Goal: Transaction & Acquisition: Purchase product/service

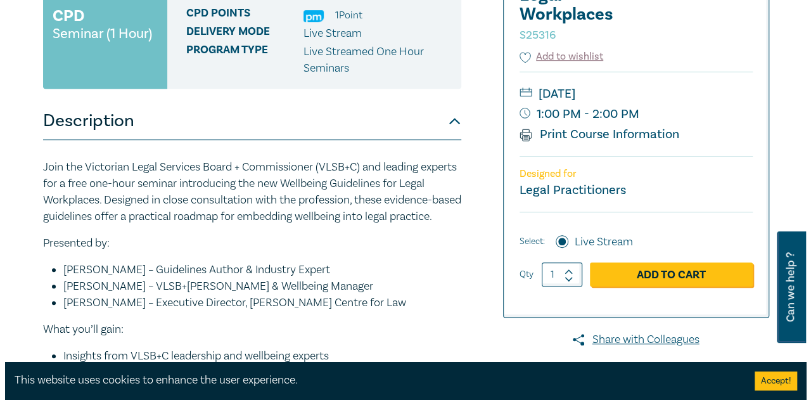
scroll to position [253, 0]
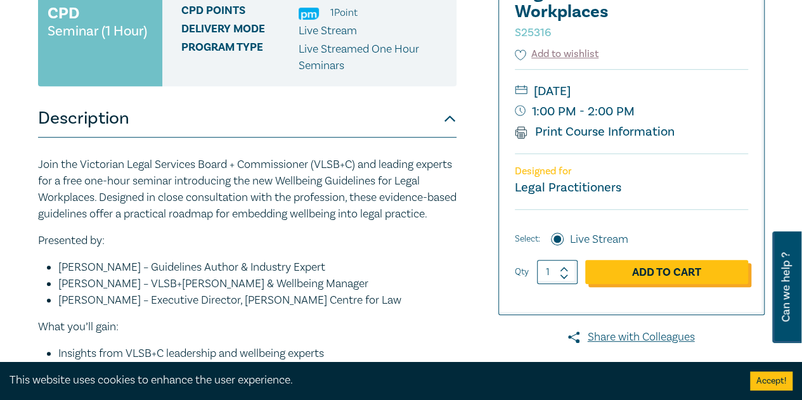
click at [666, 274] on link "Add to Cart" at bounding box center [666, 272] width 163 height 24
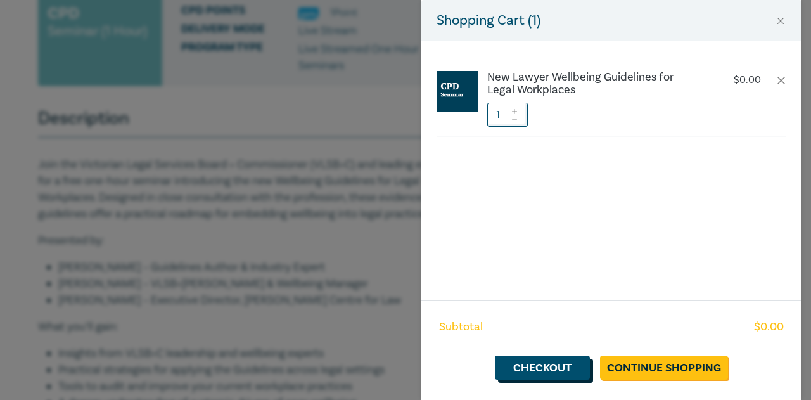
click at [552, 364] on link "Checkout" at bounding box center [542, 367] width 95 height 24
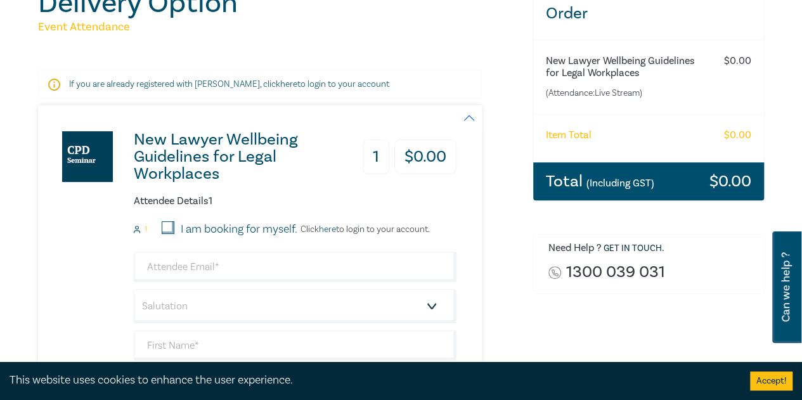
scroll to position [253, 0]
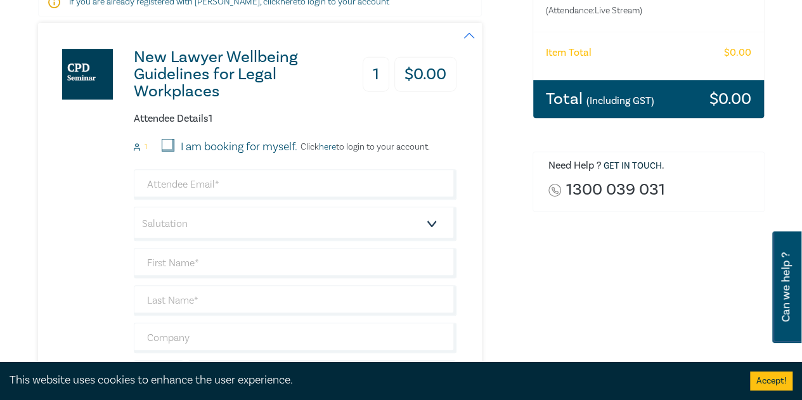
click at [167, 146] on input "I am booking for myself." at bounding box center [168, 145] width 13 height 13
checkbox input "true"
click at [224, 198] on input "email" at bounding box center [295, 184] width 323 height 30
type input "[EMAIL_ADDRESS][DOMAIN_NAME]"
type input "[PERSON_NAME]"
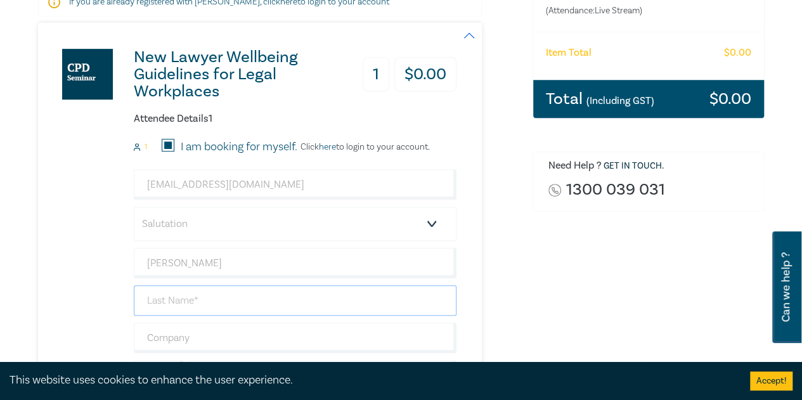
type input "Ho"
type input "0402086951"
type input "台灣"
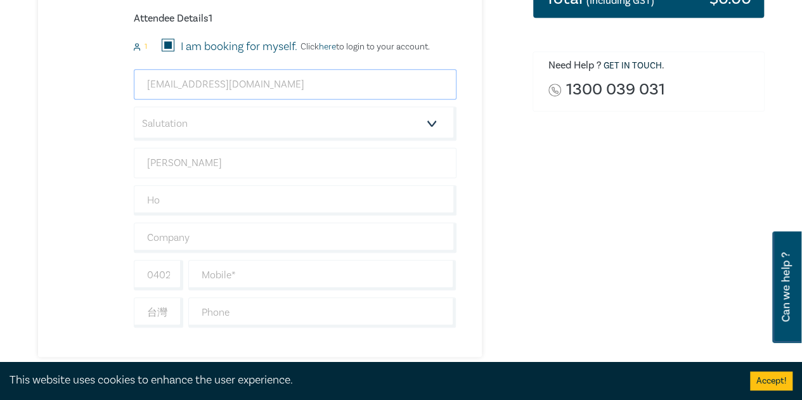
scroll to position [380, 0]
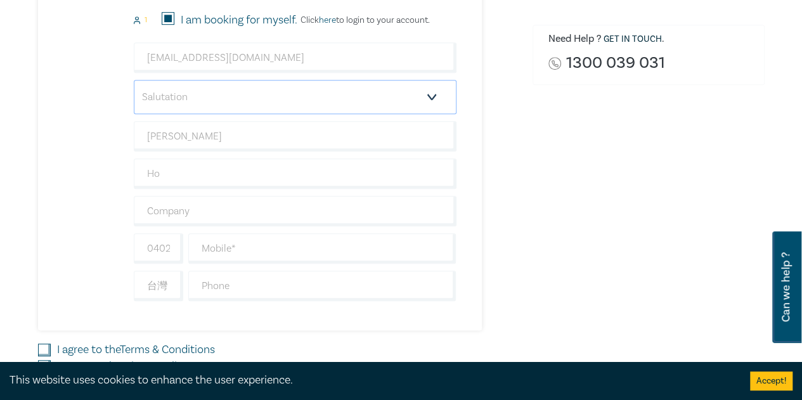
click at [312, 96] on select "Salutation Mr. Mrs. Ms. Miss Dr. Prof. Other" at bounding box center [295, 97] width 323 height 34
select select "Ms."
click at [134, 80] on select "Salutation Mr. Mrs. Ms. Miss Dr. Prof. Other" at bounding box center [295, 97] width 323 height 34
click at [243, 130] on input "[PERSON_NAME]" at bounding box center [295, 136] width 323 height 30
type input "[PERSON_NAME]"
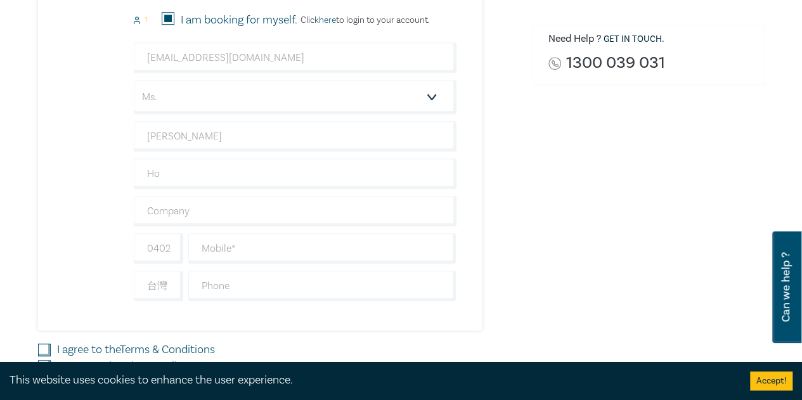
click at [536, 214] on div "Order New Lawyer Wellbeing Guidelines for Legal Workplaces (Attendance: Live St…" at bounding box center [648, 102] width 247 height 648
click at [298, 243] on input "text" at bounding box center [322, 248] width 268 height 30
type input "0402086951"
type input "he"
click at [161, 283] on input "台灣" at bounding box center [158, 286] width 49 height 30
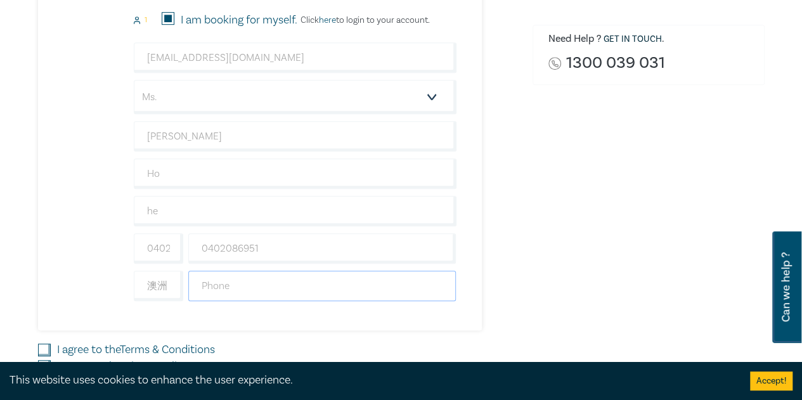
drag, startPoint x: 224, startPoint y: 283, endPoint x: 196, endPoint y: 283, distance: 27.2
click at [224, 283] on input "text" at bounding box center [322, 286] width 268 height 30
drag, startPoint x: 176, startPoint y: 286, endPoint x: 132, endPoint y: 283, distance: 43.8
click at [132, 283] on div "澳洲" at bounding box center [158, 286] width 54 height 30
type input "a"
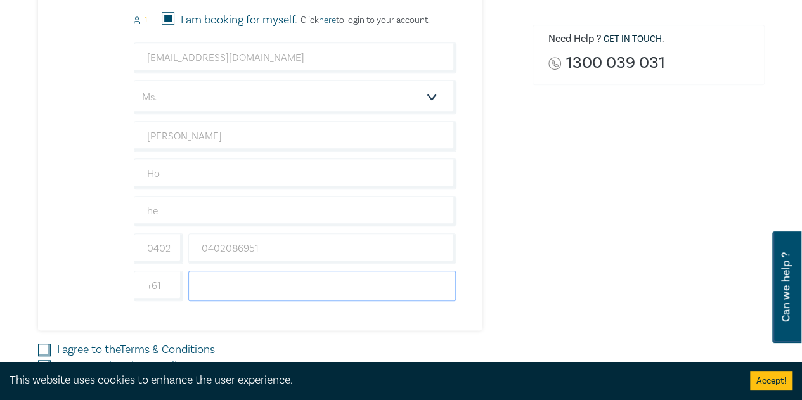
click at [291, 280] on input "text" at bounding box center [322, 286] width 268 height 30
click at [184, 247] on div "0402086951 0402086951" at bounding box center [295, 248] width 328 height 30
drag, startPoint x: 179, startPoint y: 246, endPoint x: 203, endPoint y: 238, distance: 26.3
click at [179, 246] on input "0402086951" at bounding box center [158, 248] width 49 height 30
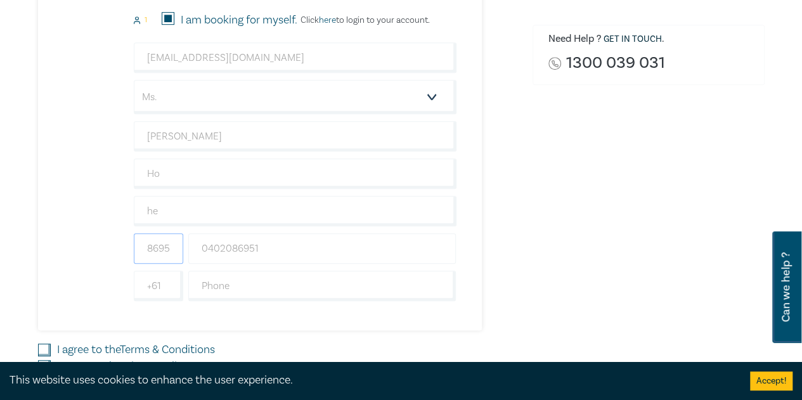
type input "86951"
drag, startPoint x: 266, startPoint y: 248, endPoint x: 118, endPoint y: 256, distance: 148.5
click at [118, 256] on div "New Lawyer Wellbeing Guidelines for Legal Workplaces 1 $ 0.00 Attendee Details …" at bounding box center [247, 113] width 418 height 434
click at [166, 241] on input "86951" at bounding box center [158, 248] width 49 height 30
drag, startPoint x: 172, startPoint y: 243, endPoint x: 87, endPoint y: 248, distance: 84.4
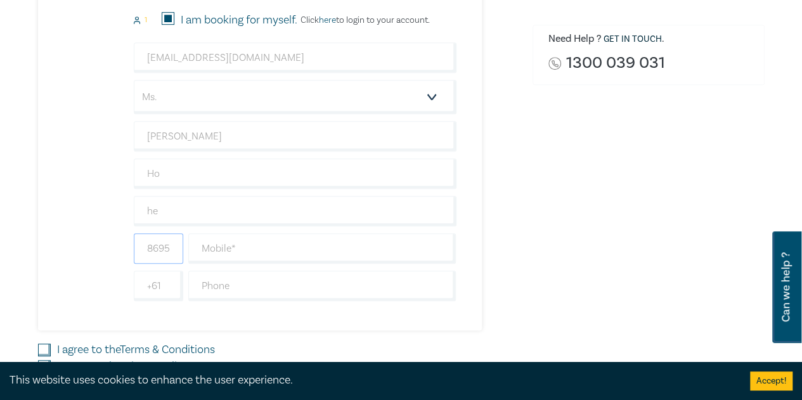
click at [87, 248] on div "New Lawyer Wellbeing Guidelines for Legal Workplaces 1 $ 0.00 Attendee Details …" at bounding box center [247, 113] width 418 height 434
click at [317, 285] on input "text" at bounding box center [322, 286] width 268 height 30
click at [213, 244] on input "text" at bounding box center [322, 248] width 268 height 30
type input "0402086951"
click at [573, 278] on div "Order New Lawyer Wellbeing Guidelines for Legal Workplaces (Attendance: Live St…" at bounding box center [648, 102] width 247 height 648
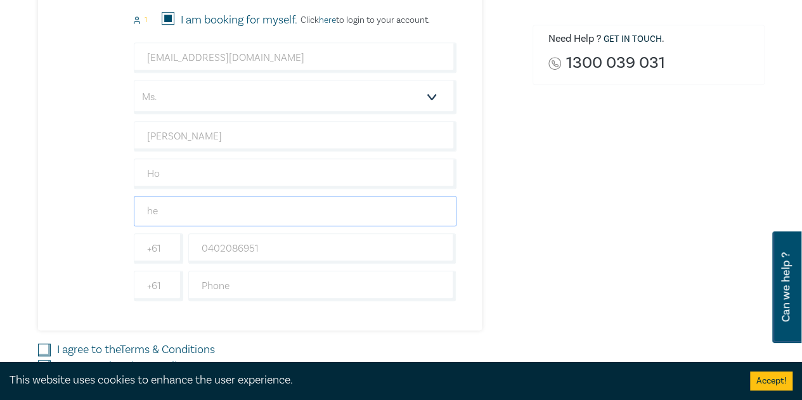
click at [237, 207] on input "he" at bounding box center [295, 211] width 323 height 30
type input "h"
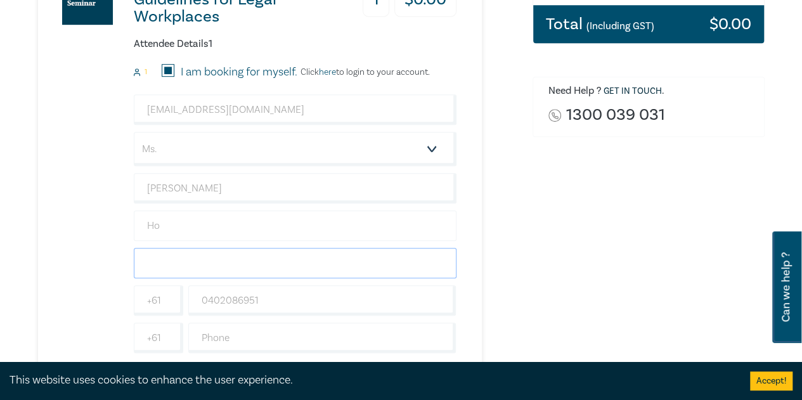
scroll to position [317, 0]
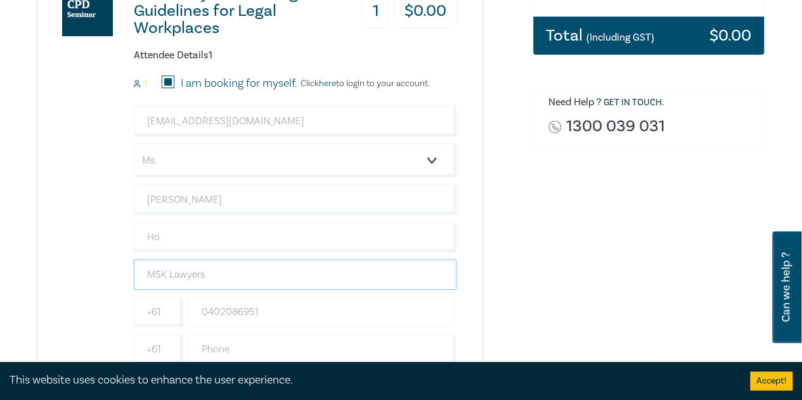
type input "MSK Lawyers"
click at [473, 236] on div "New Lawyer Wellbeing Guidelines for Legal Workplaces 1 $ 0.00 Attendee Details …" at bounding box center [260, 176] width 444 height 434
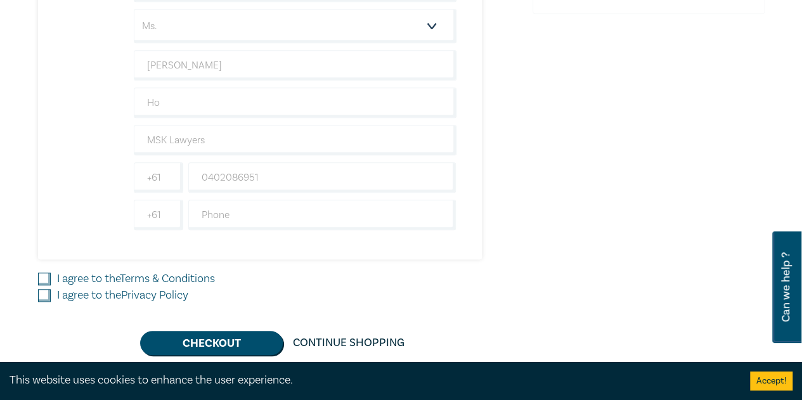
scroll to position [634, 0]
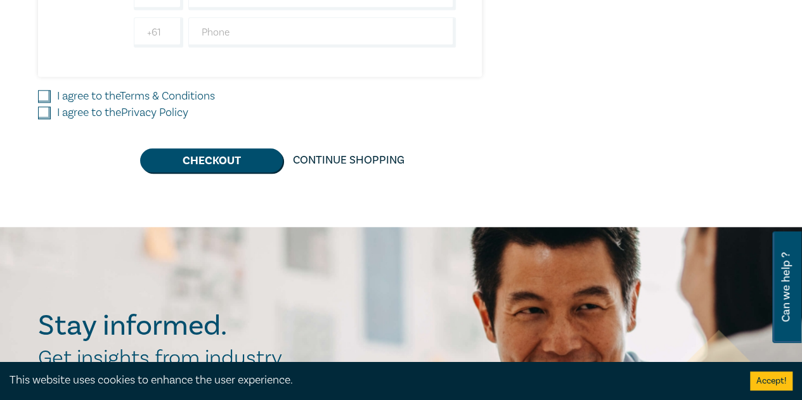
click at [47, 92] on input "I agree to the Terms & Conditions" at bounding box center [44, 96] width 13 height 13
checkbox input "true"
click at [49, 115] on input "I agree to the Privacy Policy" at bounding box center [44, 112] width 13 height 13
checkbox input "true"
click at [226, 157] on button "Checkout" at bounding box center [211, 160] width 143 height 24
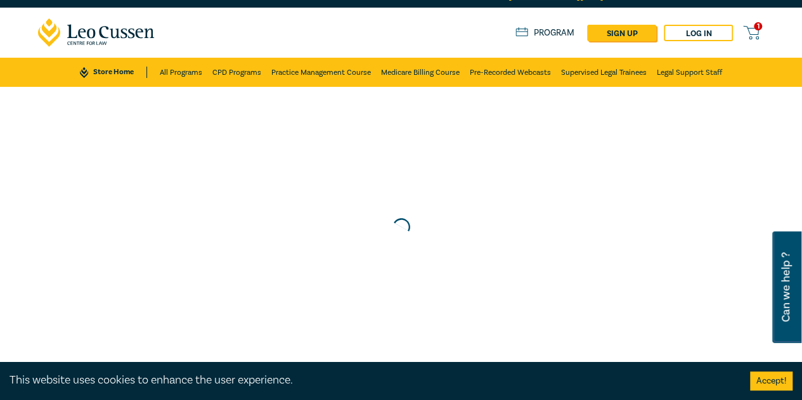
scroll to position [0, 0]
